Goal: Task Accomplishment & Management: Manage account settings

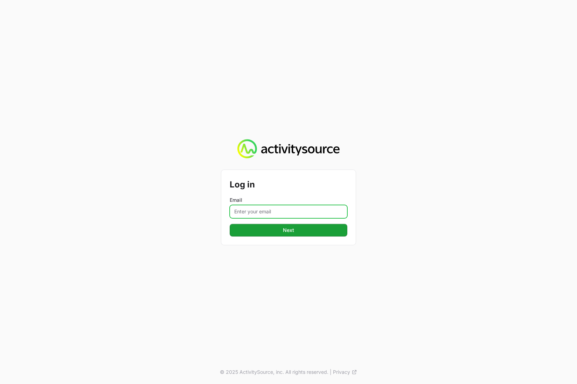
click at [247, 214] on input "Email" at bounding box center [289, 211] width 118 height 13
type input "[PERSON_NAME][EMAIL_ADDRESS][DOMAIN_NAME]"
click at [319, 234] on button "Next" at bounding box center [289, 230] width 118 height 13
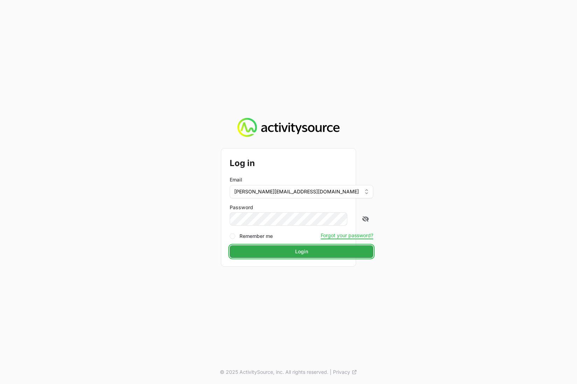
click at [303, 256] on button "Login" at bounding box center [302, 251] width 144 height 13
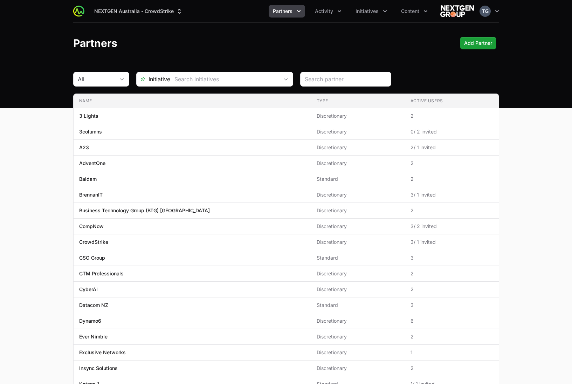
click at [213, 29] on header "Partners Add Partner" at bounding box center [286, 43] width 572 height 41
click at [384, 12] on icon "Initiatives menu" at bounding box center [384, 11] width 7 height 7
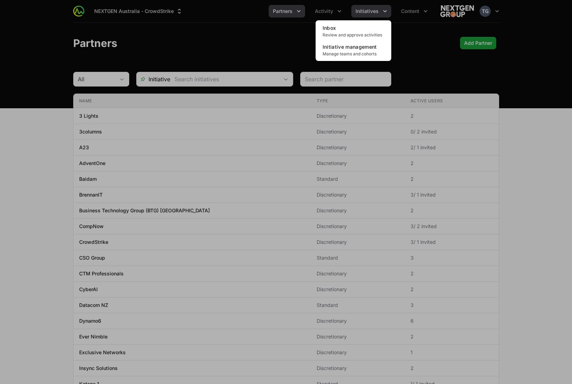
click at [384, 12] on div "Initiatives menu" at bounding box center [286, 192] width 572 height 384
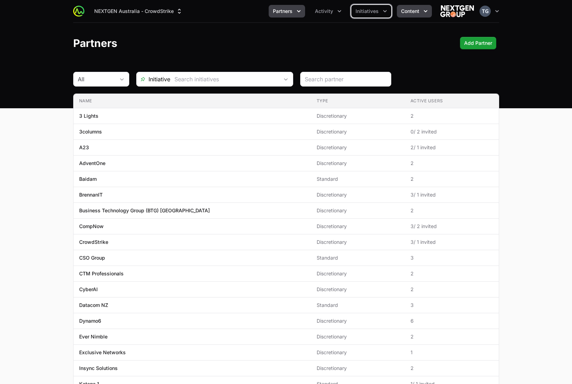
click at [412, 7] on button "Content" at bounding box center [414, 11] width 35 height 13
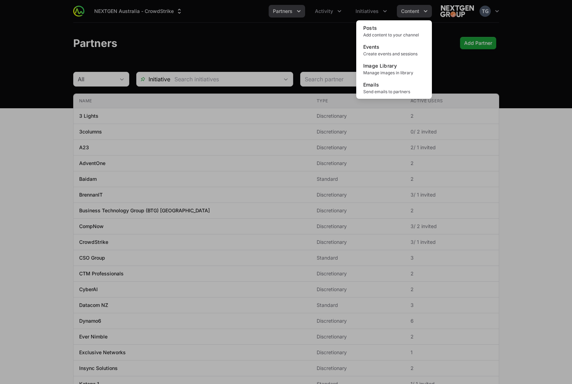
click at [412, 7] on div "Content menu" at bounding box center [286, 192] width 572 height 384
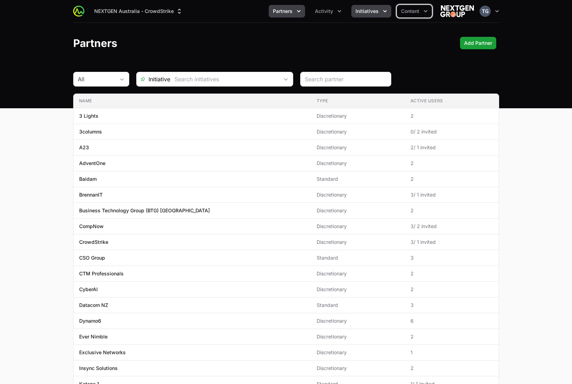
click at [362, 15] on button "Initiatives" at bounding box center [371, 11] width 40 height 13
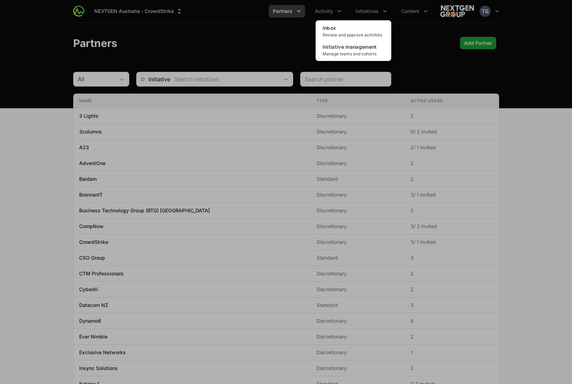
click at [360, 11] on div "Initiatives menu" at bounding box center [286, 192] width 572 height 384
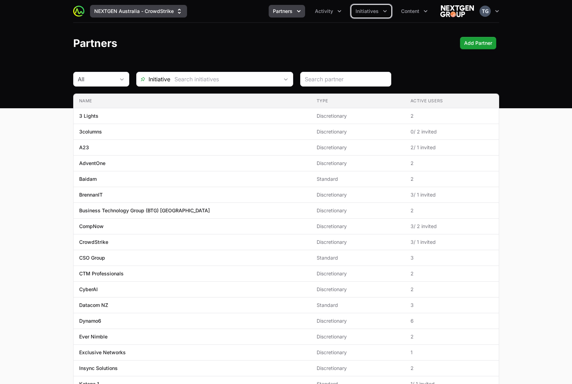
click at [142, 15] on button "NEXTGEN Australia - CrowdStrike" at bounding box center [138, 11] width 97 height 13
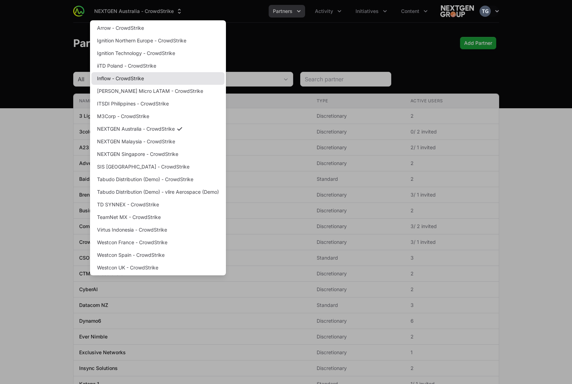
click at [170, 79] on link "Inflow - CrowdStrike" at bounding box center [157, 78] width 133 height 13
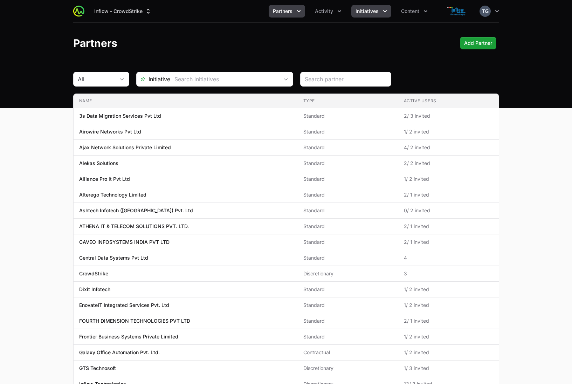
click at [376, 13] on span "Initiatives" at bounding box center [367, 11] width 23 height 7
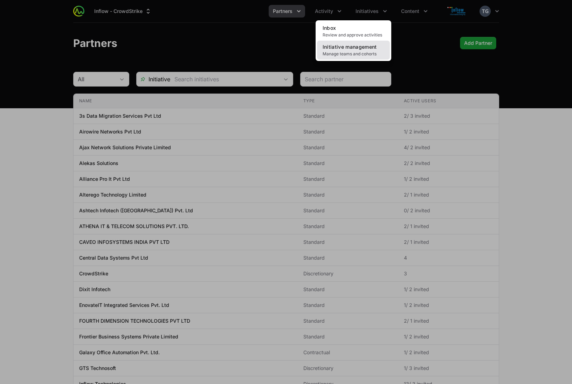
click at [363, 54] on span "Manage teams and cohorts" at bounding box center [354, 54] width 62 height 6
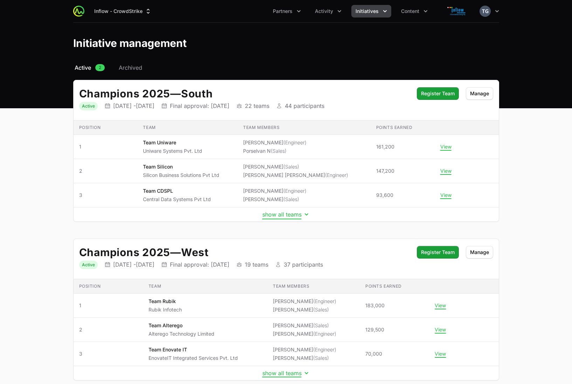
click at [286, 217] on button "show all teams" at bounding box center [286, 214] width 48 height 7
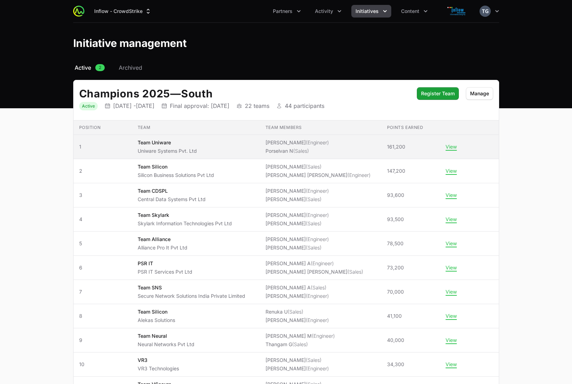
click at [380, 145] on td "Team members [PERSON_NAME] (Engineer) [PERSON_NAME] (Sales)" at bounding box center [321, 147] width 122 height 24
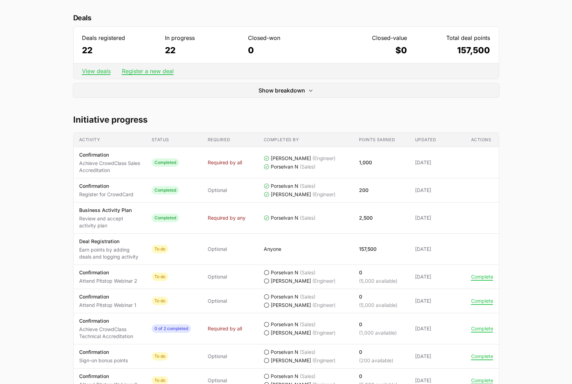
scroll to position [219, 0]
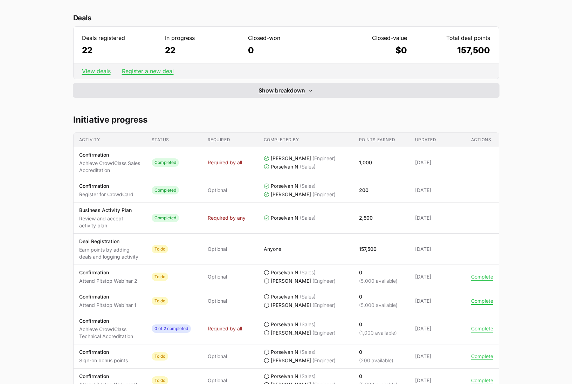
click at [247, 93] on button "Show breakdown Hide breakdown" at bounding box center [286, 90] width 426 height 14
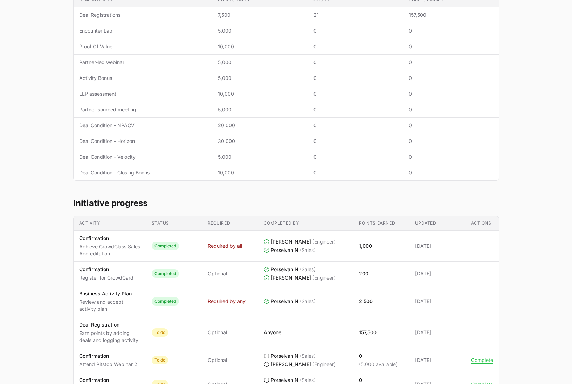
scroll to position [205, 0]
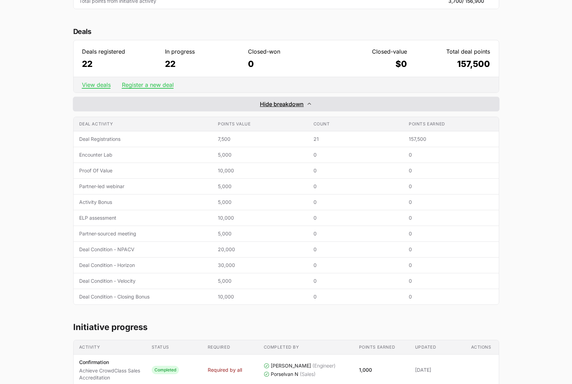
click at [242, 110] on button "Show breakdown Hide breakdown" at bounding box center [286, 104] width 426 height 14
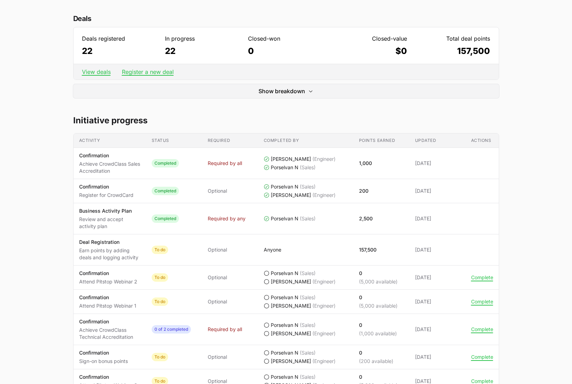
scroll to position [218, 0]
click at [50, 158] on main "Champions 2025 Team Uniware Uniware Systems Pvt. Ltd Porselvan N, [PERSON_NAME]…" at bounding box center [286, 279] width 572 height 858
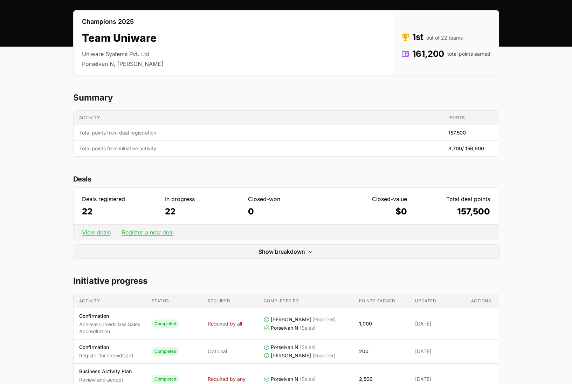
scroll to position [0, 0]
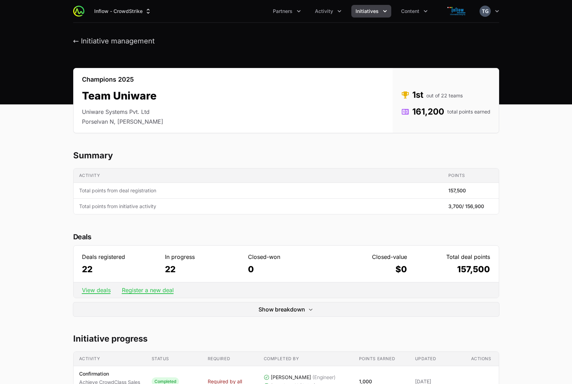
click at [368, 11] on span "Initiatives" at bounding box center [367, 11] width 23 height 7
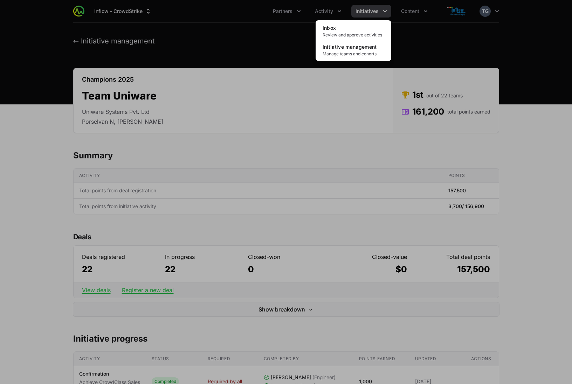
click at [368, 11] on div "Initiatives menu" at bounding box center [286, 192] width 572 height 384
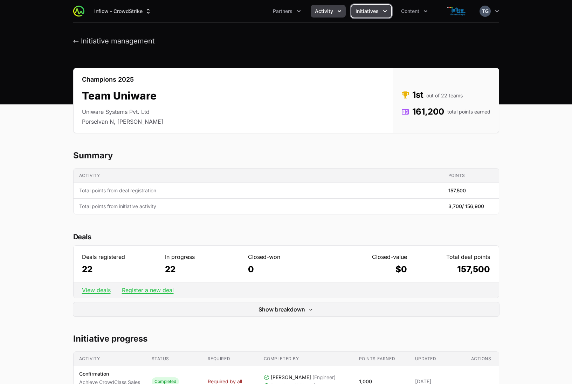
click at [331, 11] on span "Activity" at bounding box center [324, 11] width 18 height 7
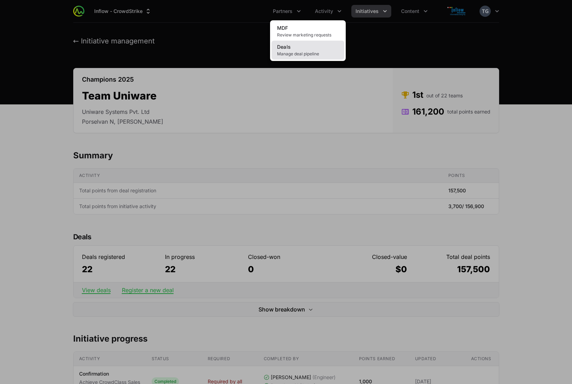
click at [300, 48] on link "Deals Manage deal pipeline" at bounding box center [307, 50] width 73 height 19
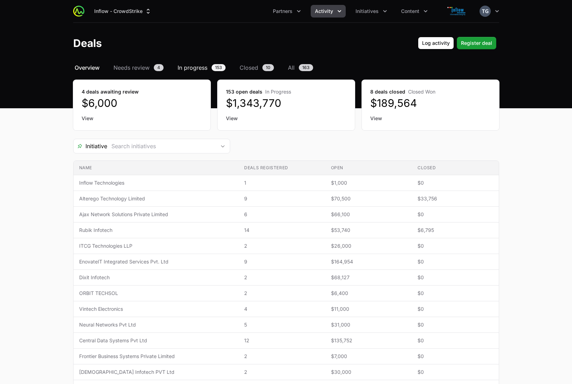
click at [193, 64] on span "In progress" at bounding box center [193, 67] width 30 height 8
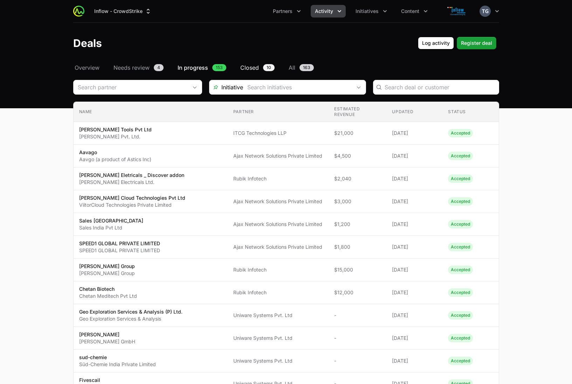
click at [252, 67] on span "Closed" at bounding box center [249, 67] width 19 height 8
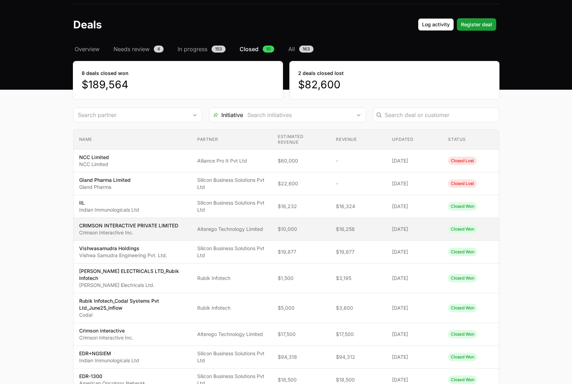
scroll to position [20, 0]
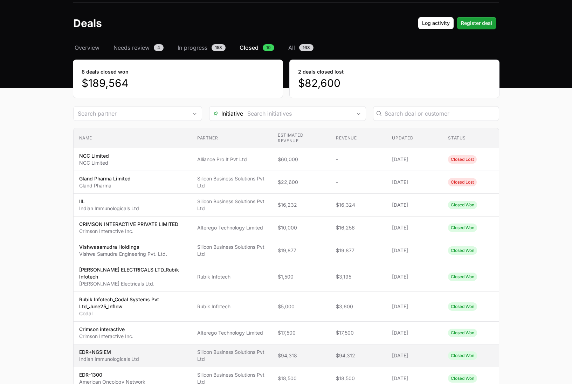
click at [237, 353] on span "Silicon Business Solutions Pvt Ltd" at bounding box center [231, 356] width 69 height 14
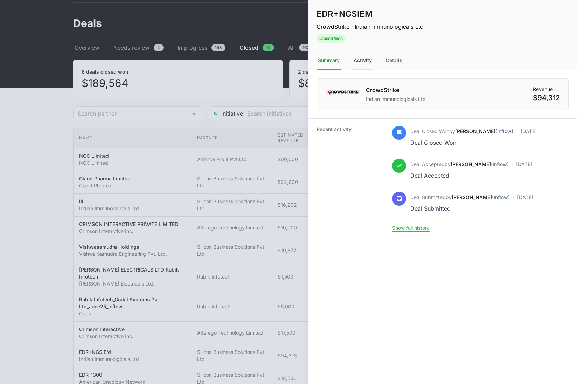
click at [367, 58] on div "Activity" at bounding box center [362, 60] width 21 height 19
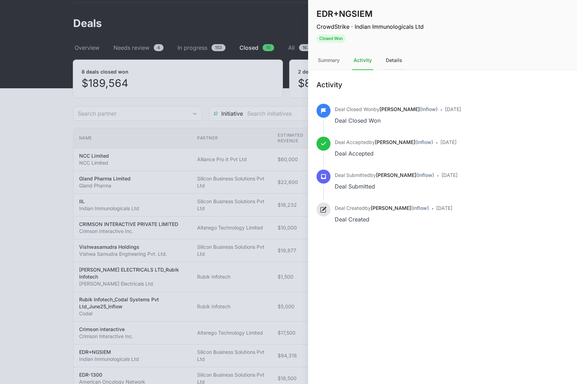
click at [401, 62] on div "Details" at bounding box center [394, 60] width 19 height 19
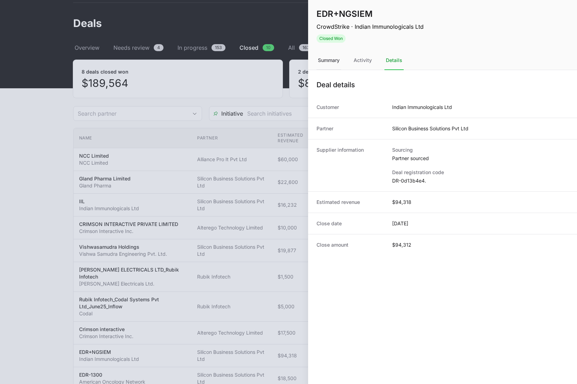
click at [336, 64] on div "Summary" at bounding box center [329, 60] width 25 height 19
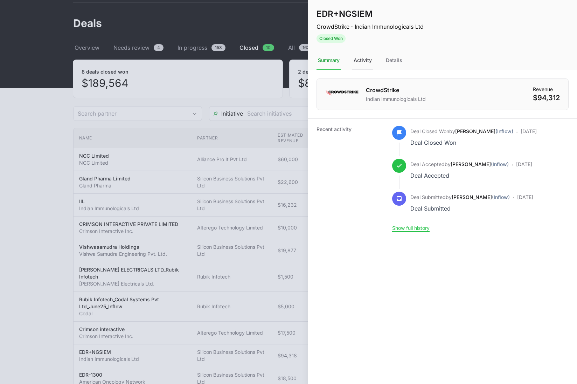
click at [359, 62] on div "Activity" at bounding box center [362, 60] width 21 height 19
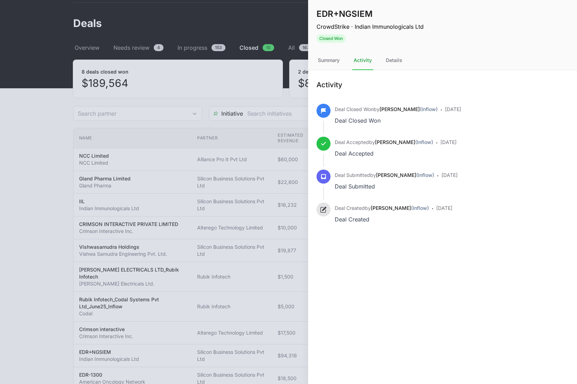
click at [195, 108] on div at bounding box center [288, 192] width 577 height 384
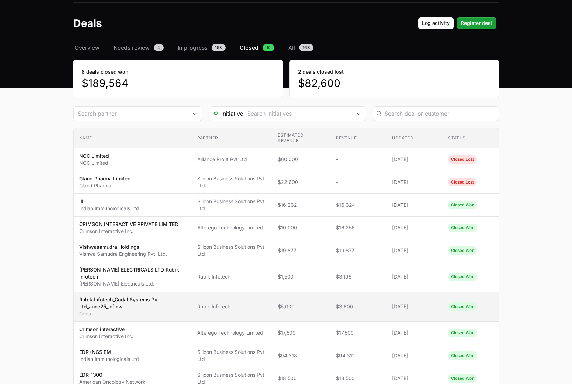
click at [233, 309] on td "Partner Rubik Infotech" at bounding box center [232, 307] width 81 height 30
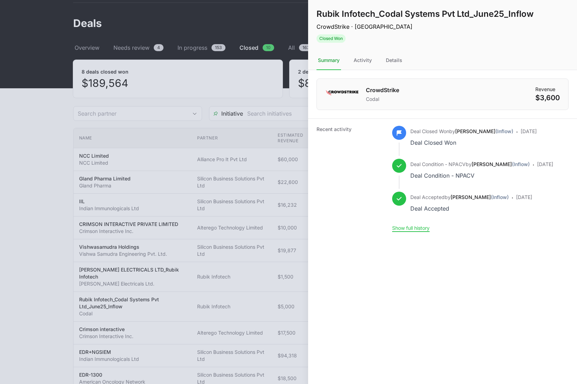
click at [366, 50] on div "Rubik Infotech_Codal Systems Pvt Ltd_June25_Inflow CrowdStrike · Codal Closed W…" at bounding box center [442, 25] width 269 height 51
click at [366, 55] on div "Activity" at bounding box center [362, 60] width 21 height 19
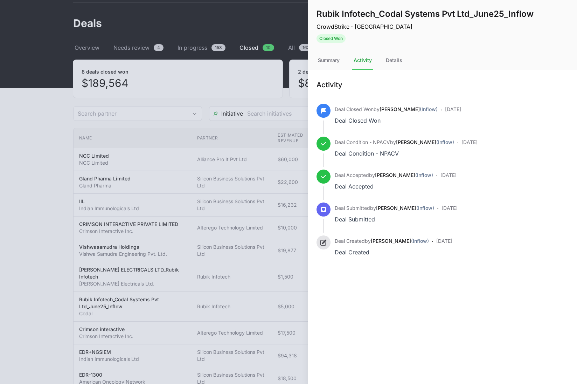
click at [229, 15] on div at bounding box center [288, 192] width 577 height 384
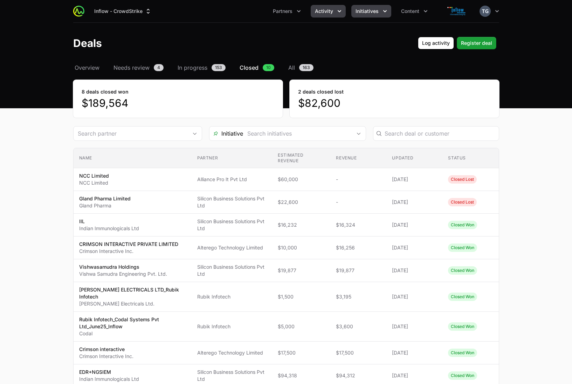
click at [368, 7] on button "Initiatives" at bounding box center [371, 11] width 40 height 13
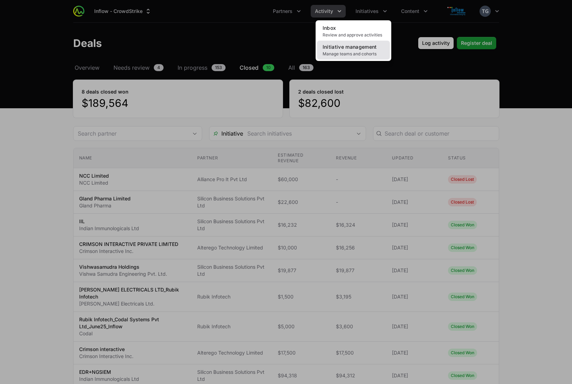
click at [356, 42] on link "Initiative management Manage teams and cohorts" at bounding box center [353, 50] width 73 height 19
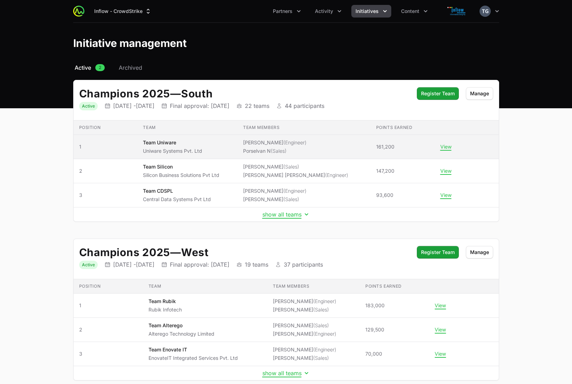
click at [318, 149] on span "[PERSON_NAME] (Engineer) [PERSON_NAME] (Sales)" at bounding box center [304, 146] width 122 height 15
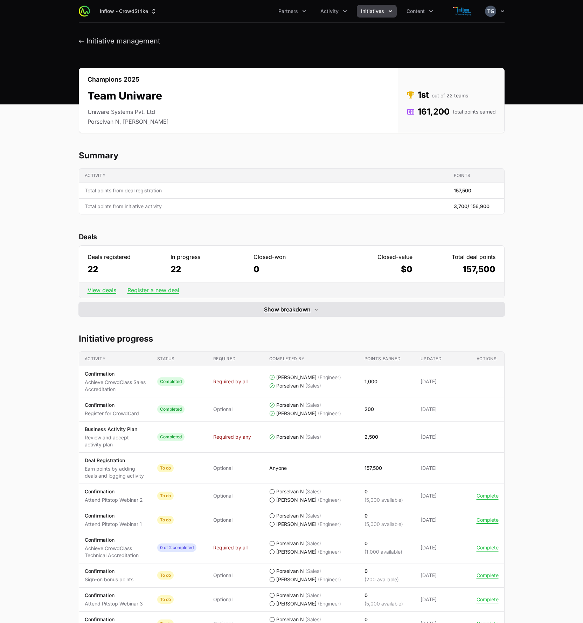
click at [274, 313] on span "Show breakdown" at bounding box center [287, 309] width 47 height 8
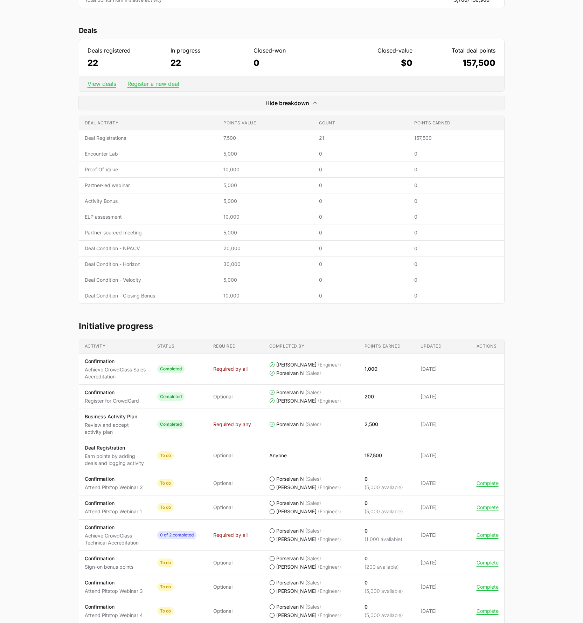
scroll to position [215, 0]
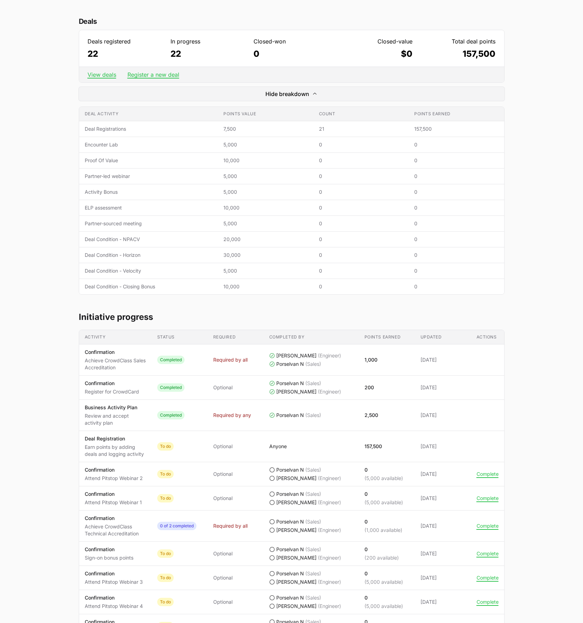
click at [41, 278] on main "Champions 2025 Team Uniware Uniware Systems Pvt. Ltd Porselvan N, [PERSON_NAME]…" at bounding box center [291, 379] width 583 height 1052
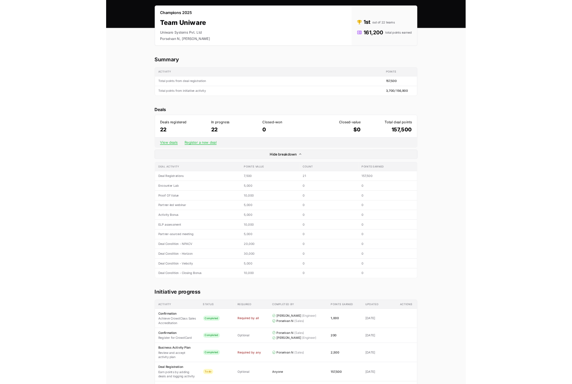
scroll to position [0, 0]
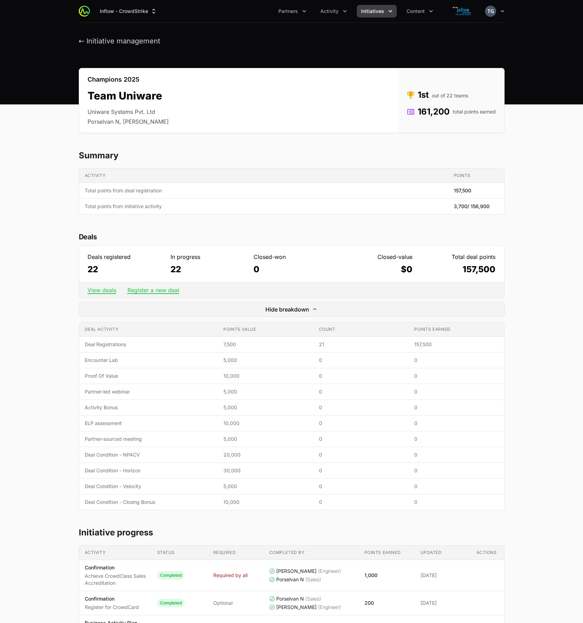
click at [379, 13] on span "Initiatives" at bounding box center [372, 11] width 23 height 7
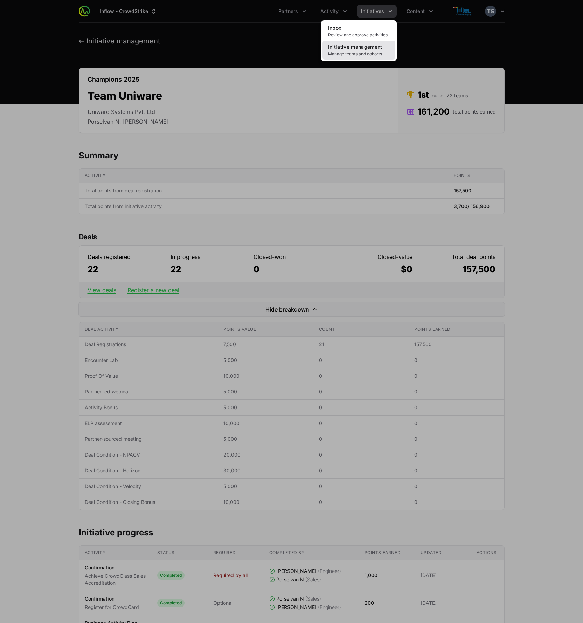
click at [374, 54] on span "Manage teams and cohorts" at bounding box center [359, 54] width 62 height 6
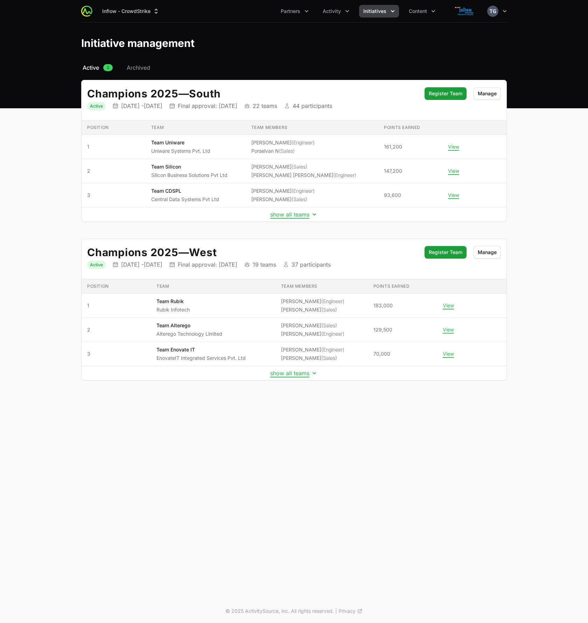
click at [390, 11] on icon "Initiatives menu" at bounding box center [393, 11] width 7 height 7
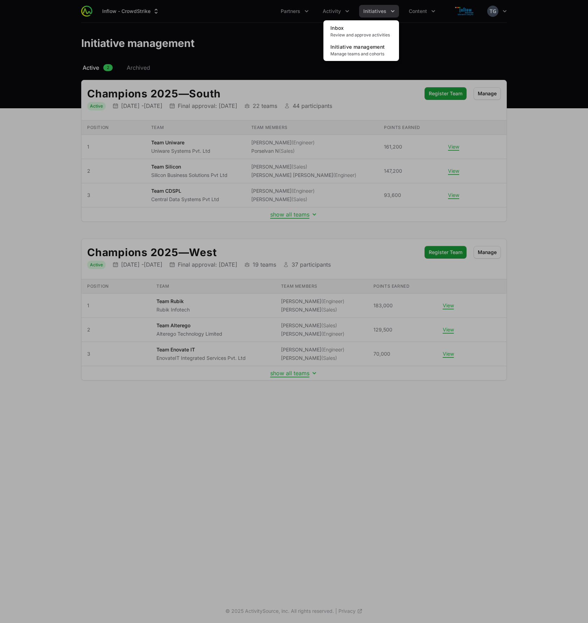
click at [279, 38] on div "Initiatives menu" at bounding box center [294, 311] width 588 height 623
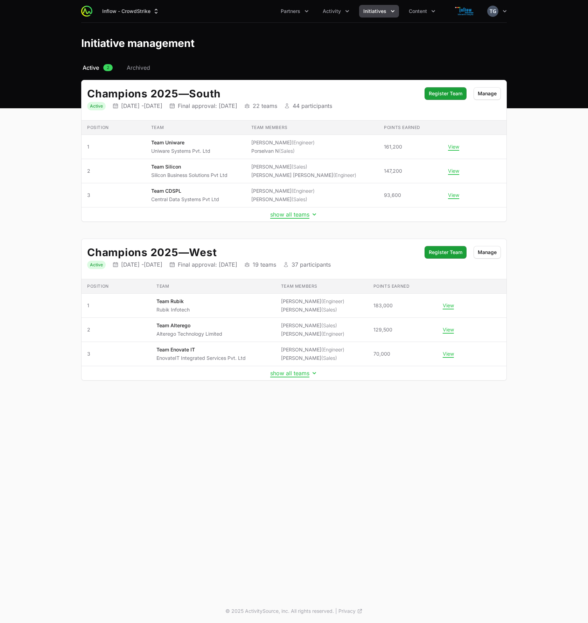
click at [334, 28] on header "Initiative management" at bounding box center [294, 43] width 588 height 41
click at [289, 213] on button "show all teams" at bounding box center [294, 214] width 48 height 7
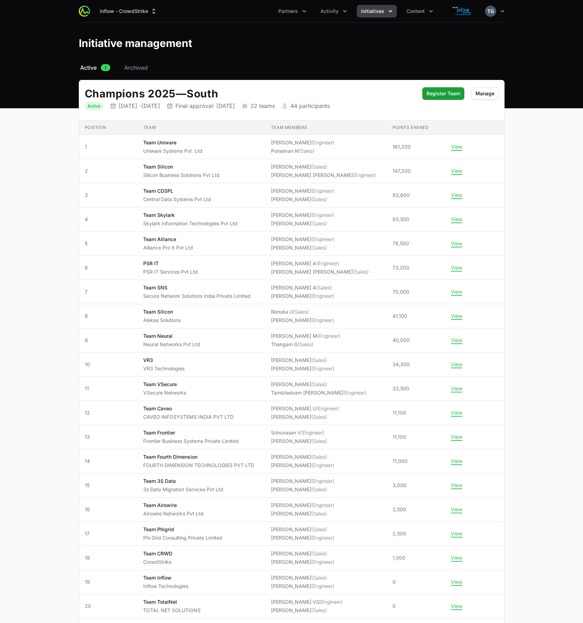
click at [535, 218] on main "Select a tab Active Archived Active 2 Archived Champions 2025 — South Status Ac…" at bounding box center [291, 459] width 583 height 793
click at [504, 10] on icon "button" at bounding box center [502, 11] width 7 height 7
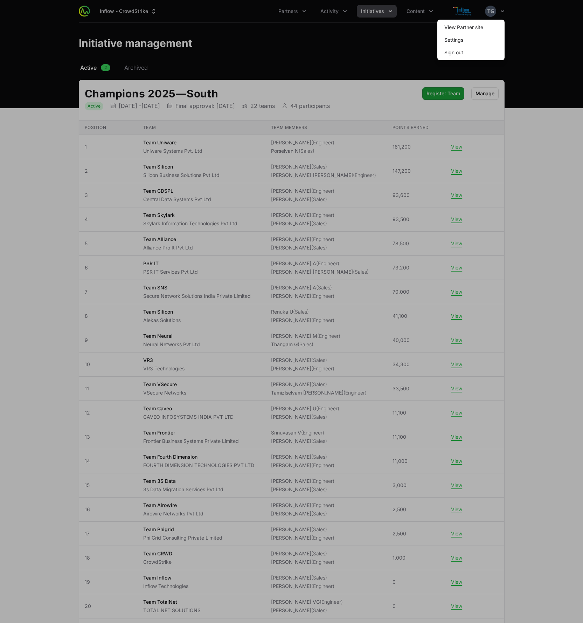
click at [515, 13] on div at bounding box center [291, 311] width 583 height 623
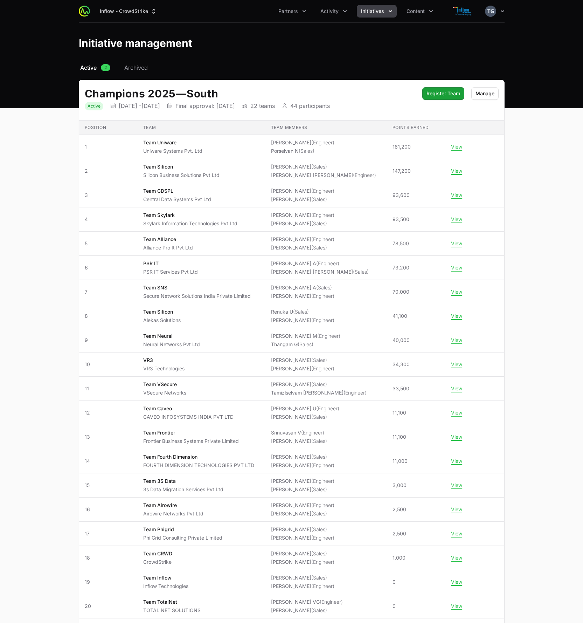
click at [525, 26] on header "Initiative management" at bounding box center [291, 43] width 583 height 41
click at [486, 93] on span "Manage" at bounding box center [485, 93] width 19 height 8
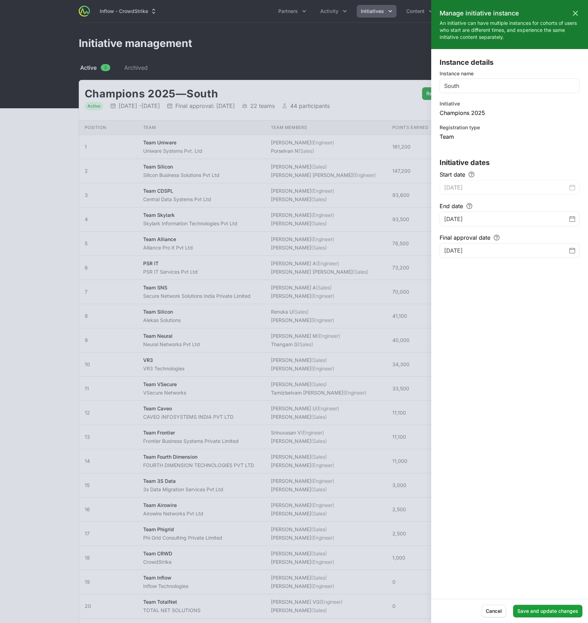
click at [363, 76] on div at bounding box center [294, 311] width 588 height 623
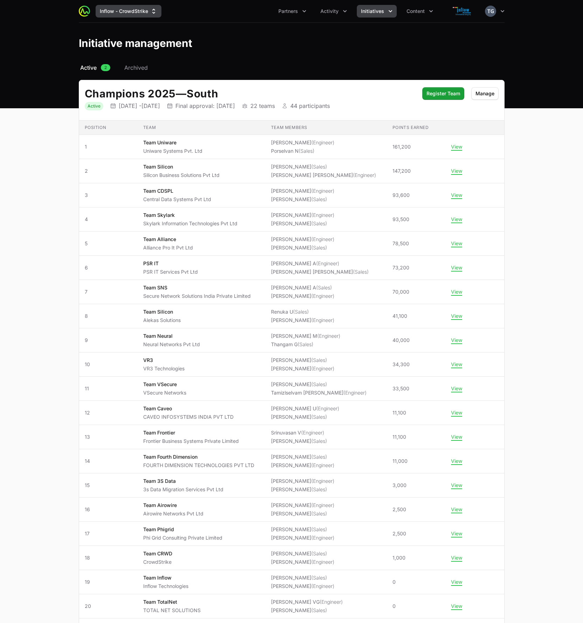
click at [110, 9] on button "Inflow - CrowdStrike" at bounding box center [129, 11] width 66 height 13
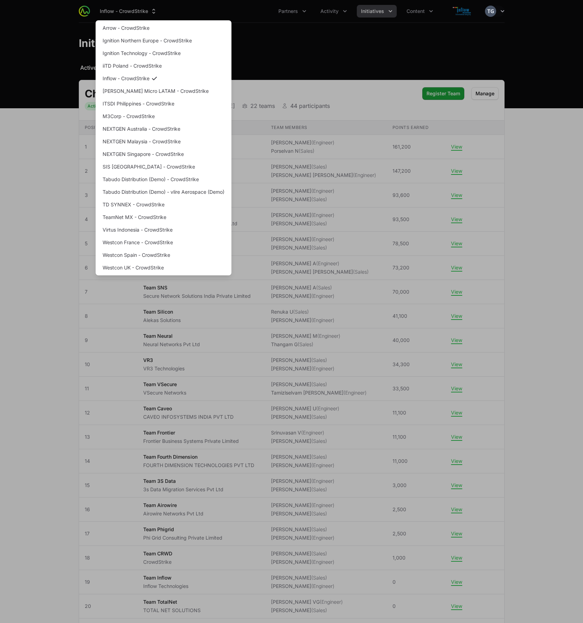
click at [18, 148] on div "Supplier switch menu" at bounding box center [291, 311] width 583 height 623
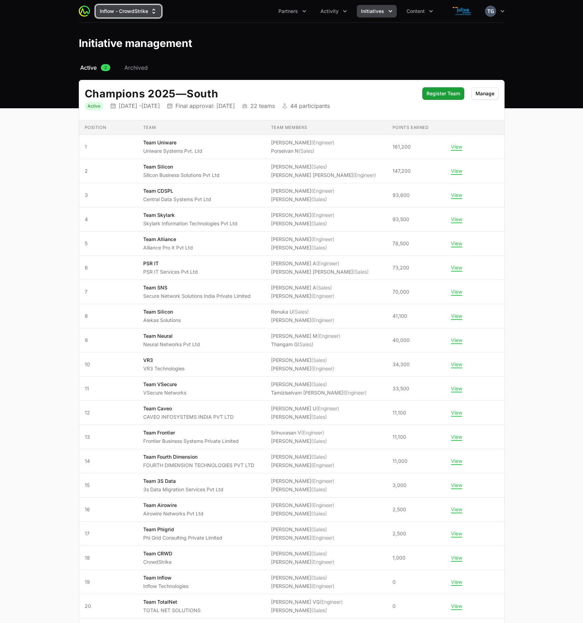
click at [140, 16] on button "Inflow - CrowdStrike" at bounding box center [129, 11] width 66 height 13
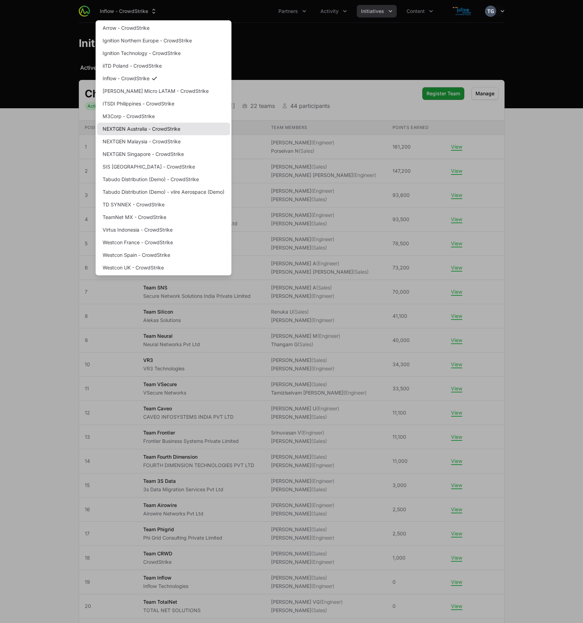
click at [159, 132] on link "NEXTGEN Australia - CrowdStrike" at bounding box center [163, 129] width 133 height 13
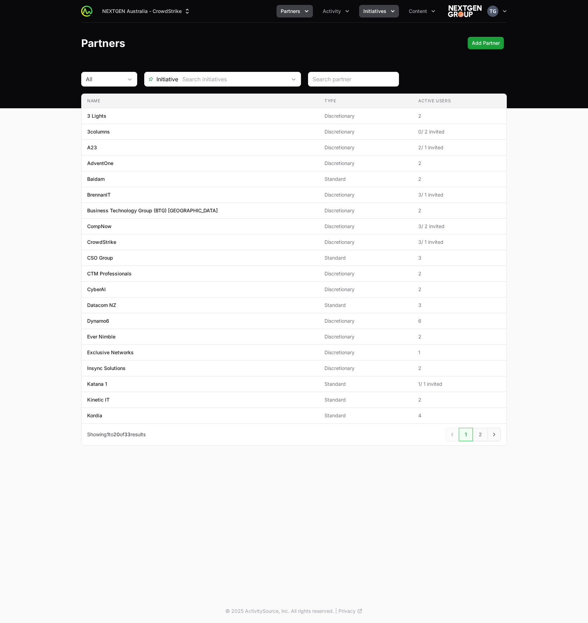
click at [376, 13] on span "Initiatives" at bounding box center [375, 11] width 23 height 7
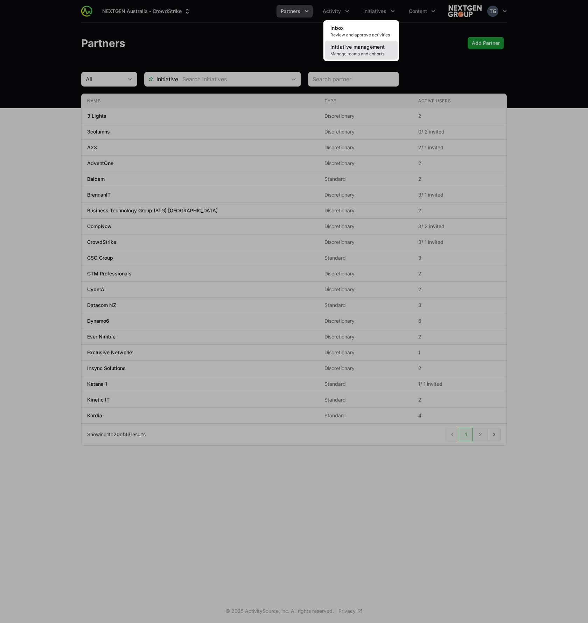
click at [373, 49] on span "Initiative management" at bounding box center [358, 47] width 54 height 6
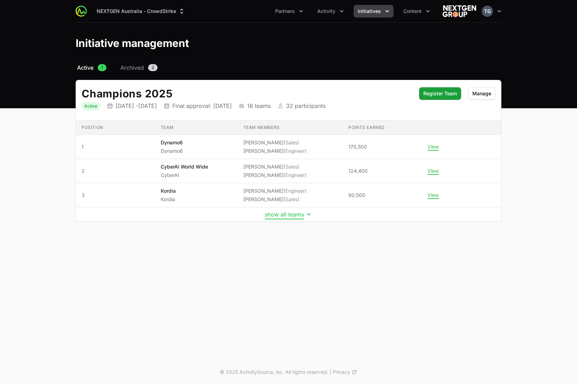
click at [292, 212] on button "show all teams" at bounding box center [289, 214] width 48 height 7
